Goal: Find specific page/section: Find specific page/section

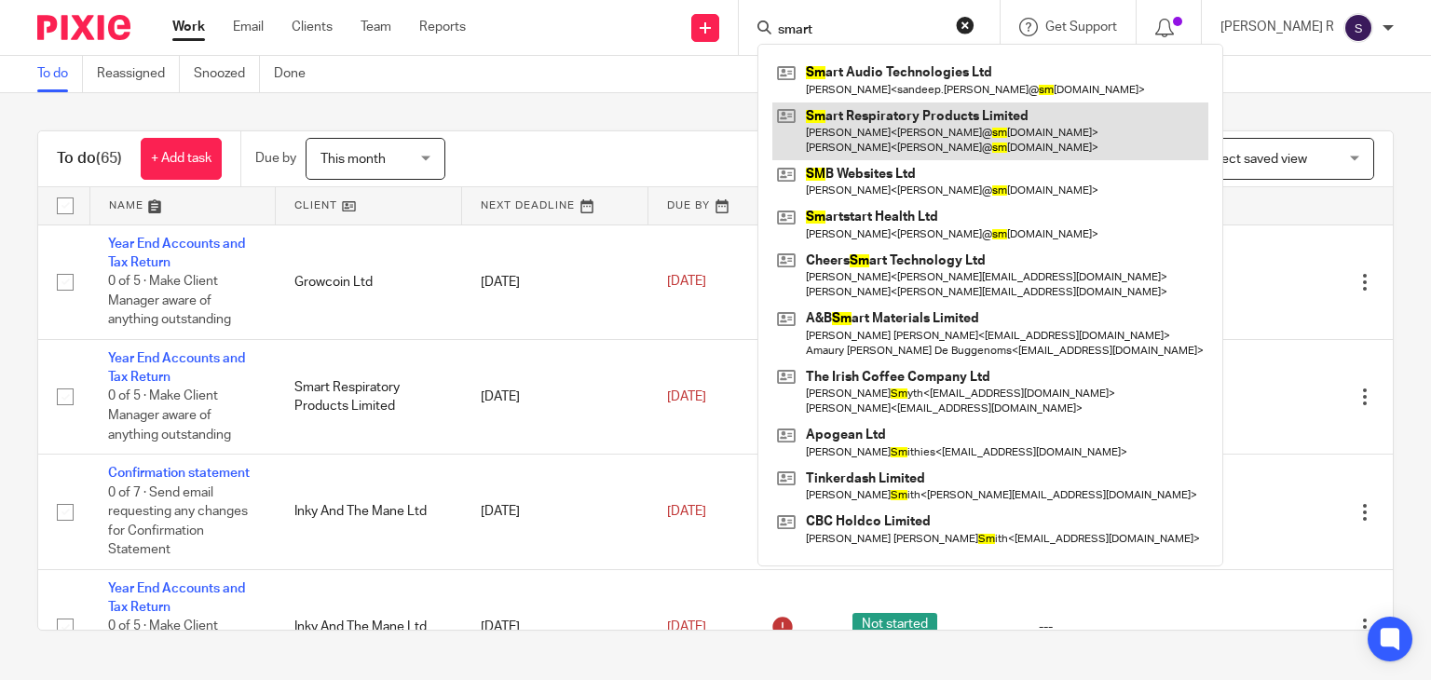
type input "smart"
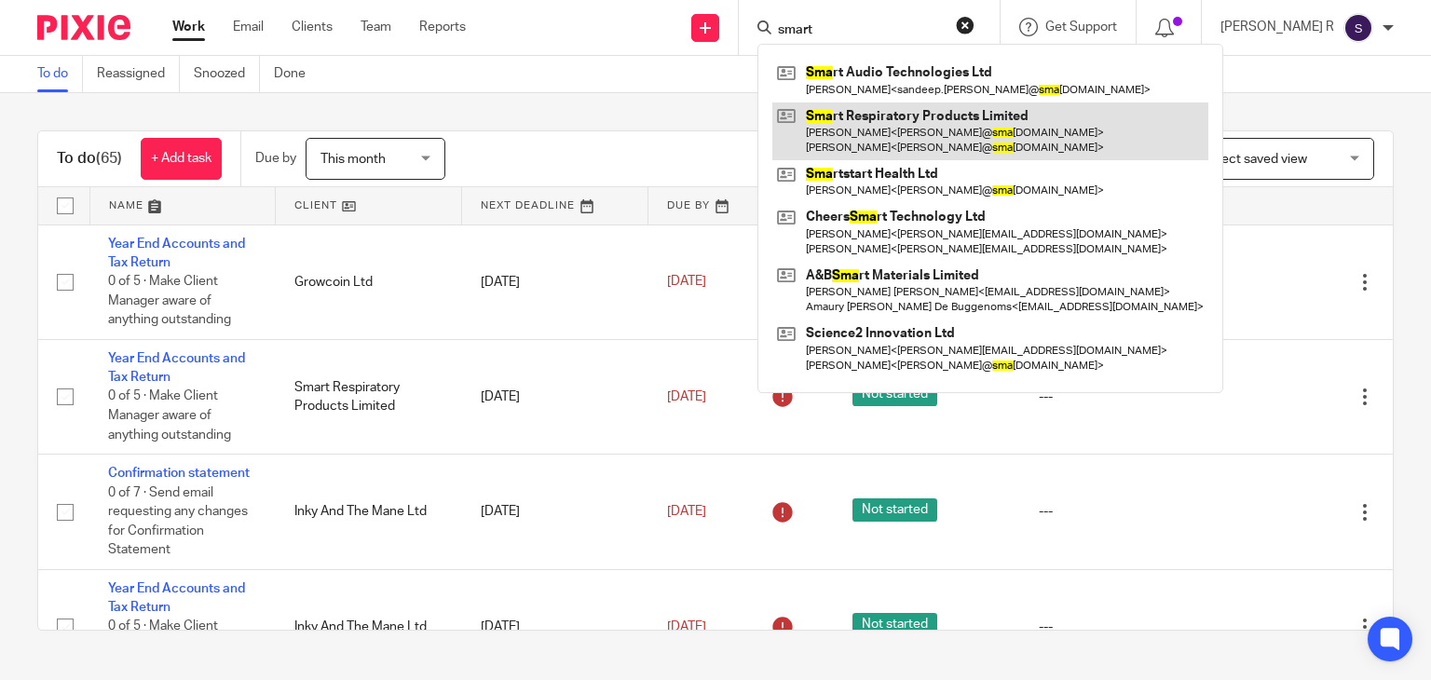
click at [961, 130] on link at bounding box center [990, 131] width 436 height 58
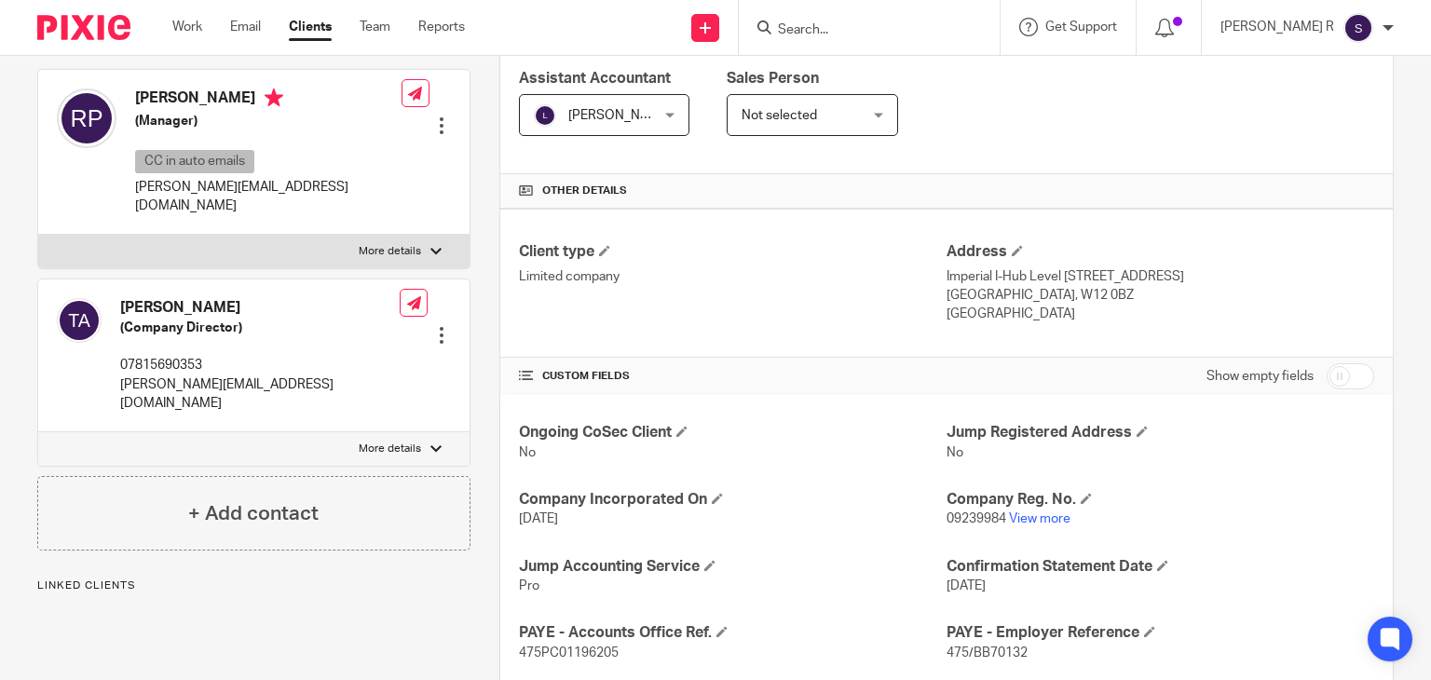
scroll to position [341, 0]
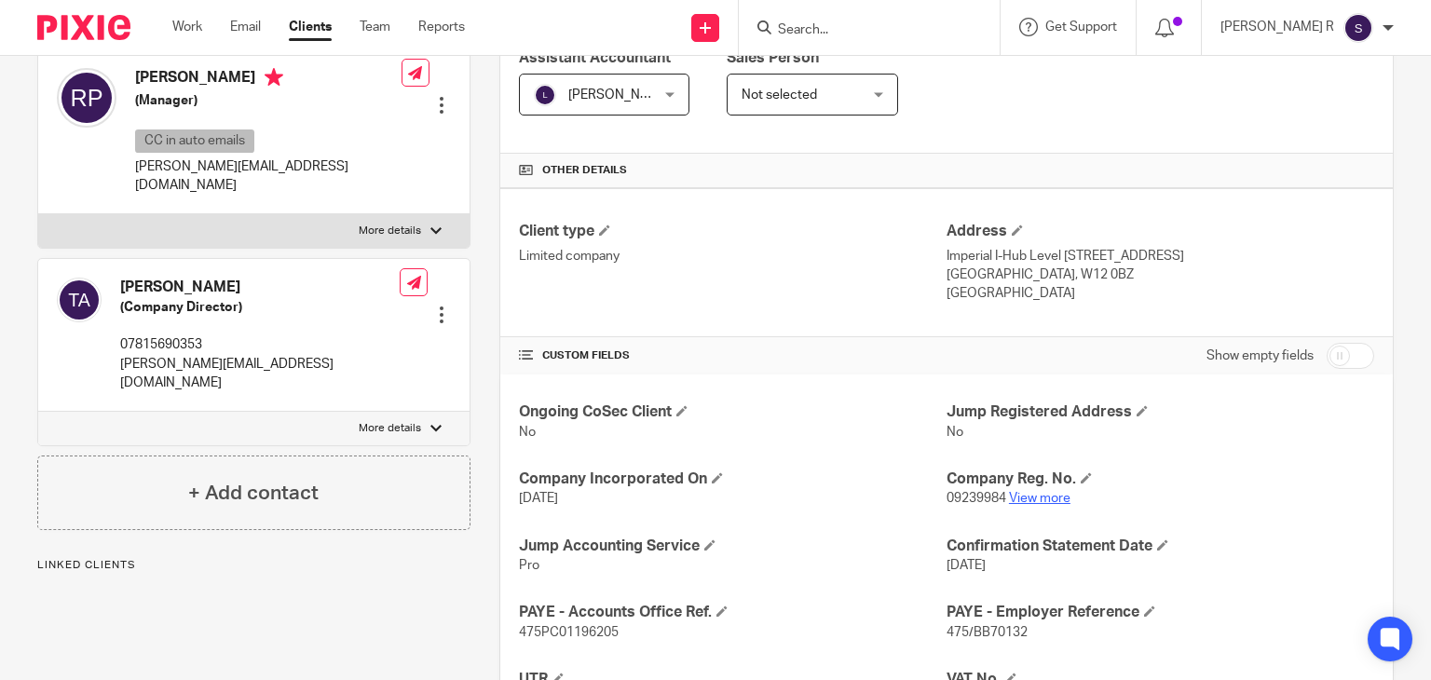
click at [1015, 497] on link "View more" at bounding box center [1039, 498] width 61 height 13
